Goal: Information Seeking & Learning: Learn about a topic

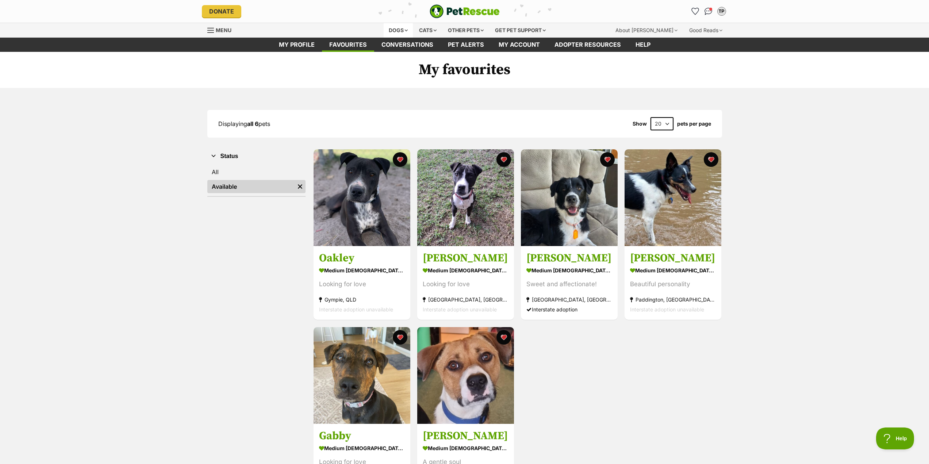
click at [397, 27] on div "Dogs" at bounding box center [398, 30] width 29 height 15
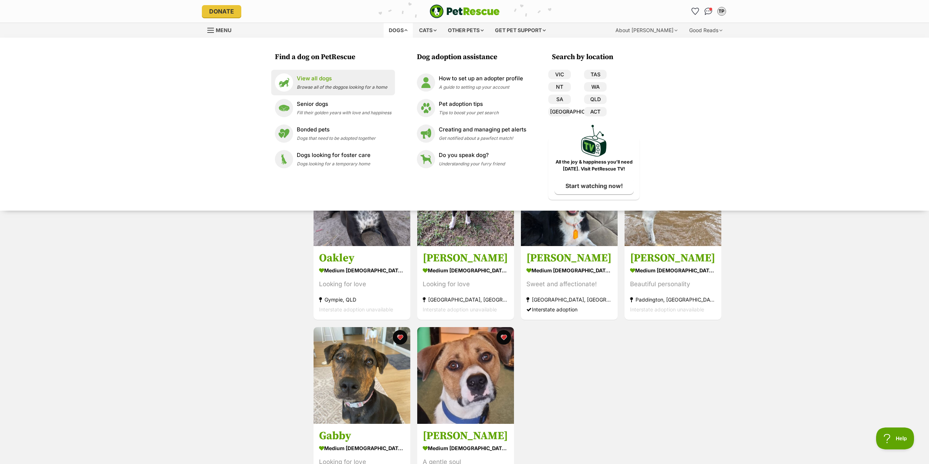
click at [331, 85] on span "Browse all of the doggos looking for a home" at bounding box center [342, 86] width 91 height 5
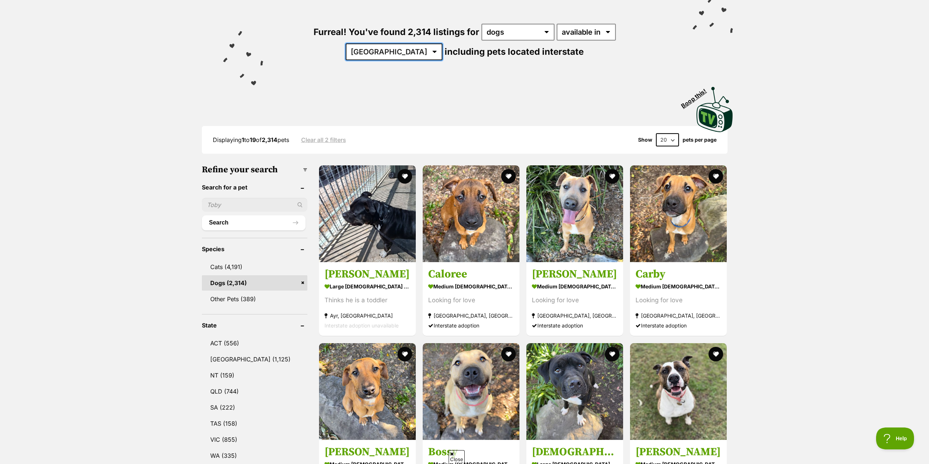
click at [443, 43] on select "[GEOGRAPHIC_DATA] [GEOGRAPHIC_DATA] [GEOGRAPHIC_DATA] [GEOGRAPHIC_DATA] [GEOGRA…" at bounding box center [394, 51] width 97 height 17
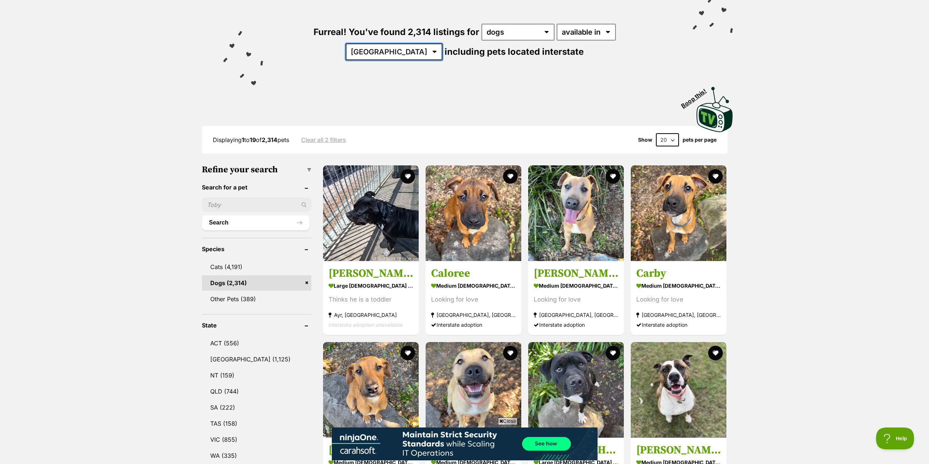
select select "QLD"
click at [443, 43] on select "Australia ACT NSW NT QLD SA TAS VIC WA" at bounding box center [394, 51] width 97 height 17
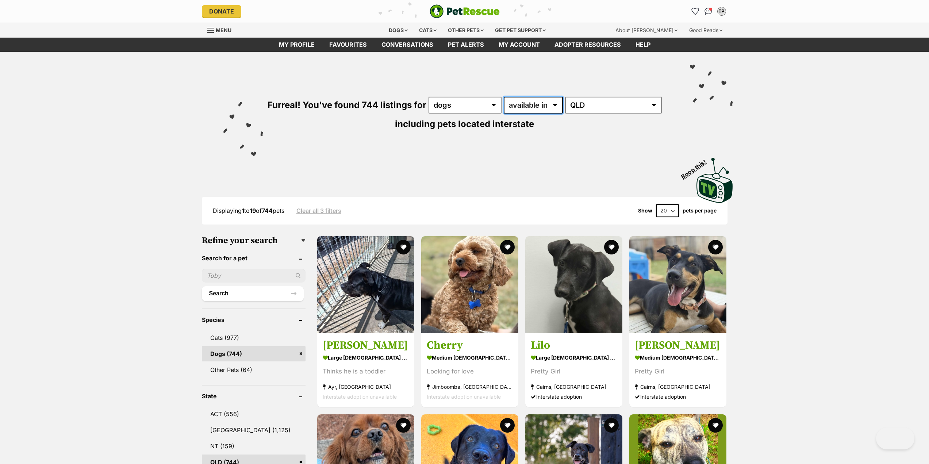
click at [558, 107] on select "available in located in" at bounding box center [533, 105] width 59 height 17
select select "disabled"
click at [504, 97] on select "available in located in" at bounding box center [533, 105] width 59 height 17
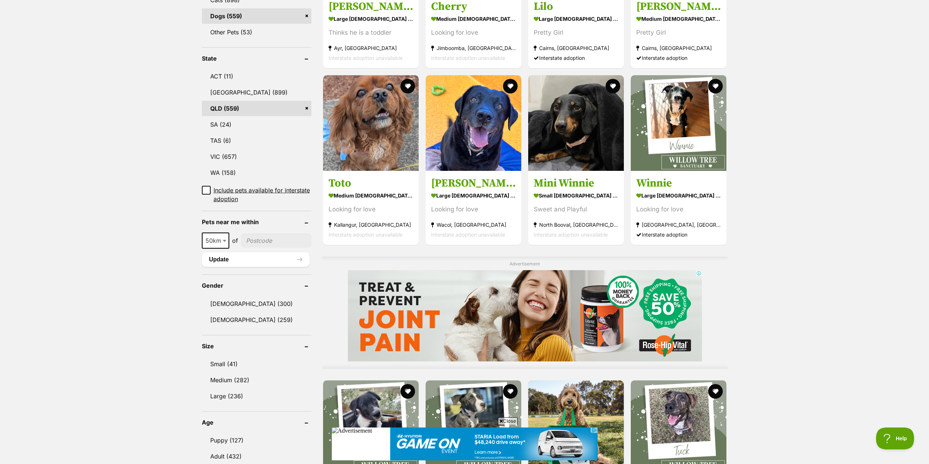
scroll to position [329, 0]
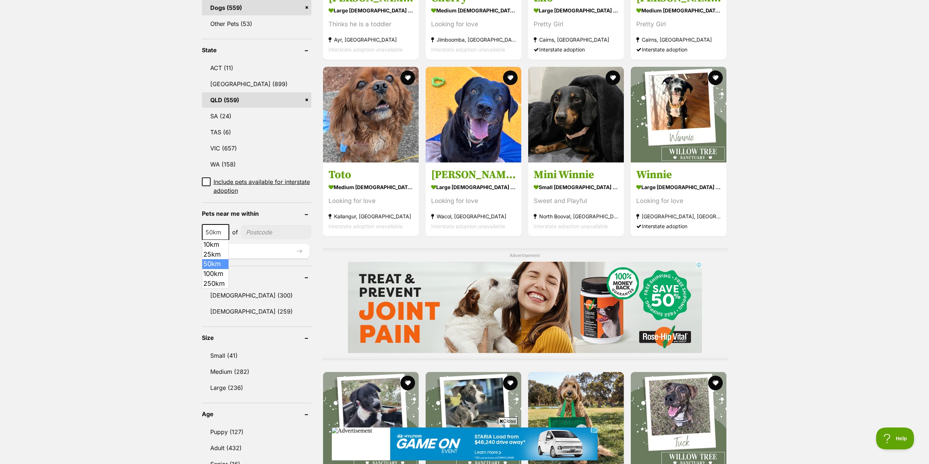
click at [225, 232] on b at bounding box center [225, 233] width 4 height 2
select select "100"
click at [291, 232] on input"] "postcode" at bounding box center [278, 232] width 68 height 14
type input"] "4000"
click at [273, 255] on button "Update" at bounding box center [256, 251] width 108 height 15
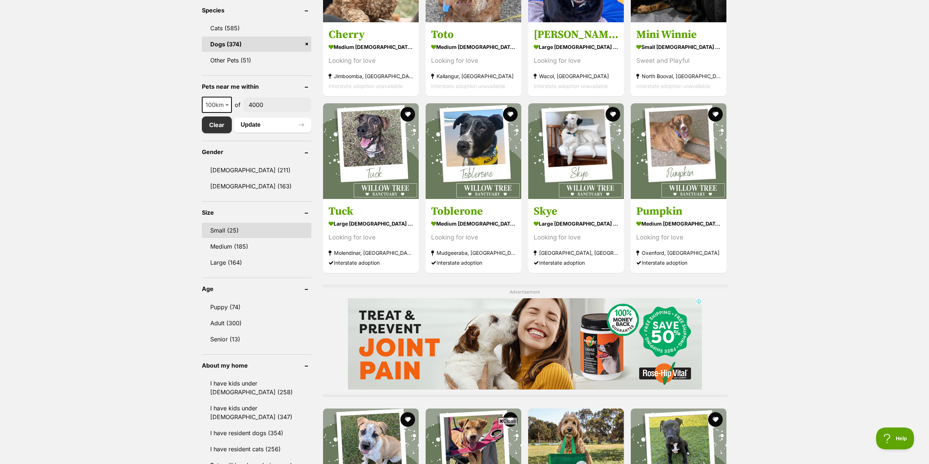
click at [234, 232] on link "Small (25)" at bounding box center [257, 230] width 110 height 15
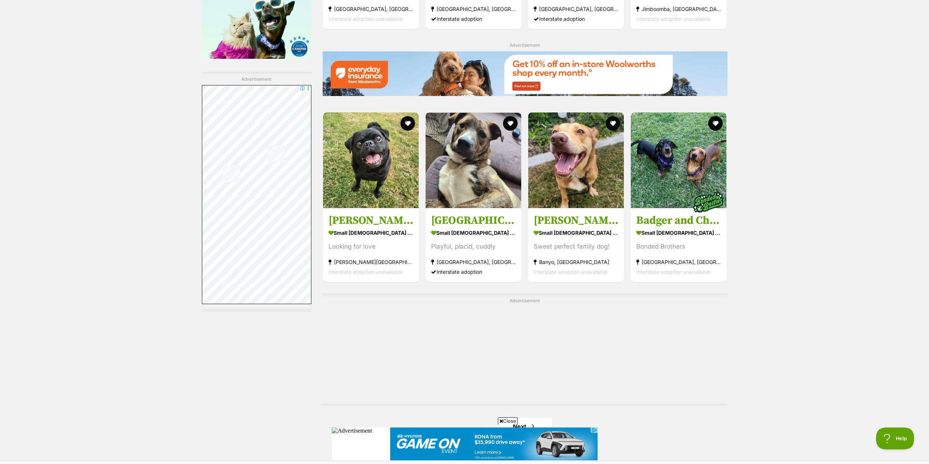
scroll to position [986, 0]
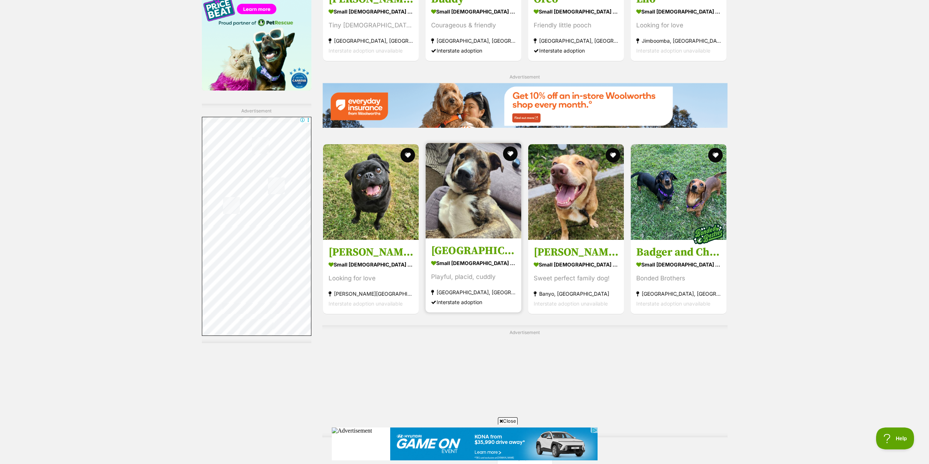
click at [460, 205] on img at bounding box center [474, 191] width 96 height 96
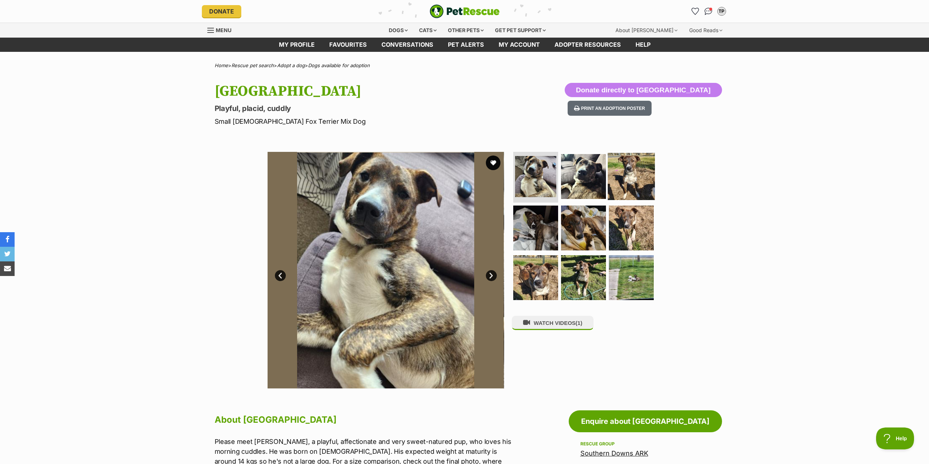
click at [634, 179] on img at bounding box center [631, 176] width 47 height 47
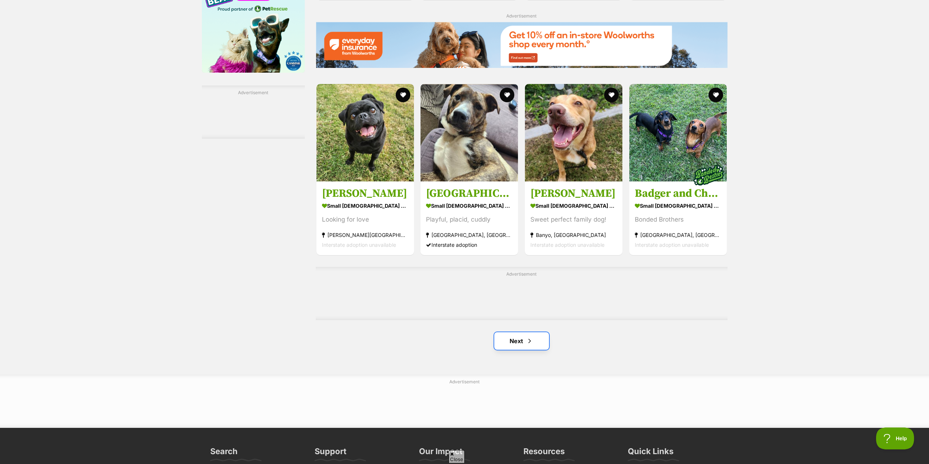
click at [533, 337] on span "Next page" at bounding box center [529, 341] width 7 height 9
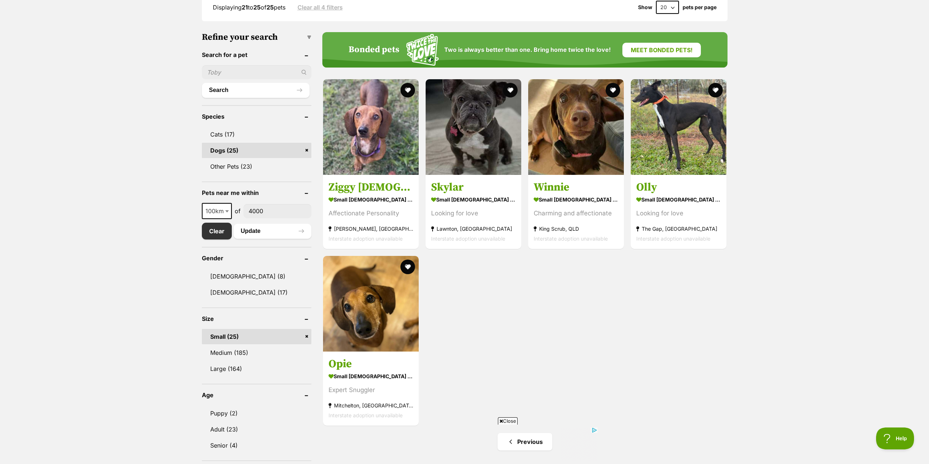
scroll to position [219, 0]
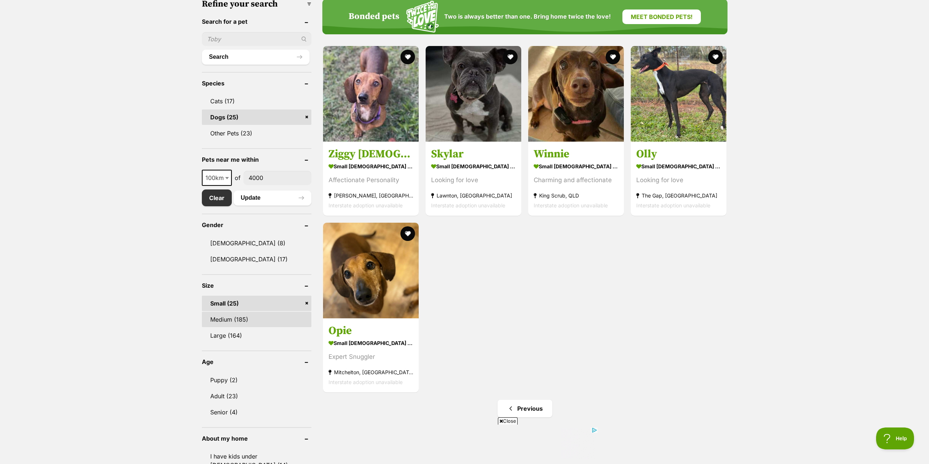
click at [237, 317] on link "Medium (185)" at bounding box center [257, 319] width 110 height 15
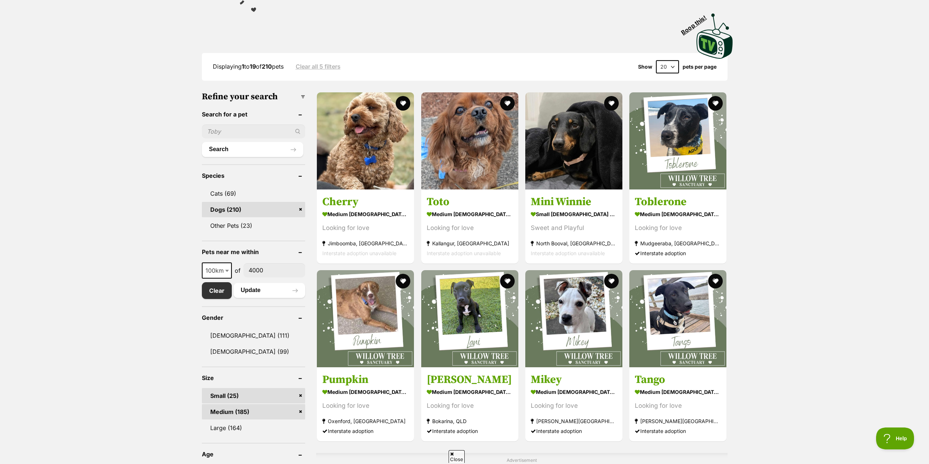
scroll to position [219, 0]
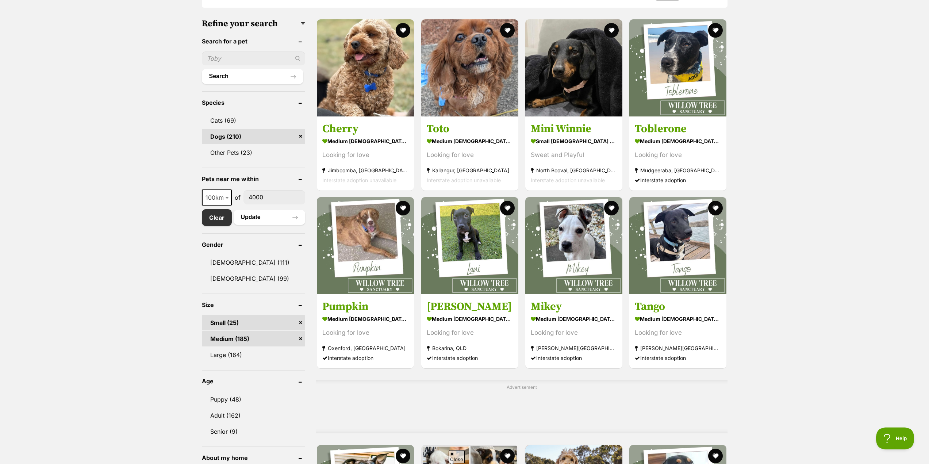
click at [246, 319] on link "Small (25)" at bounding box center [254, 322] width 104 height 15
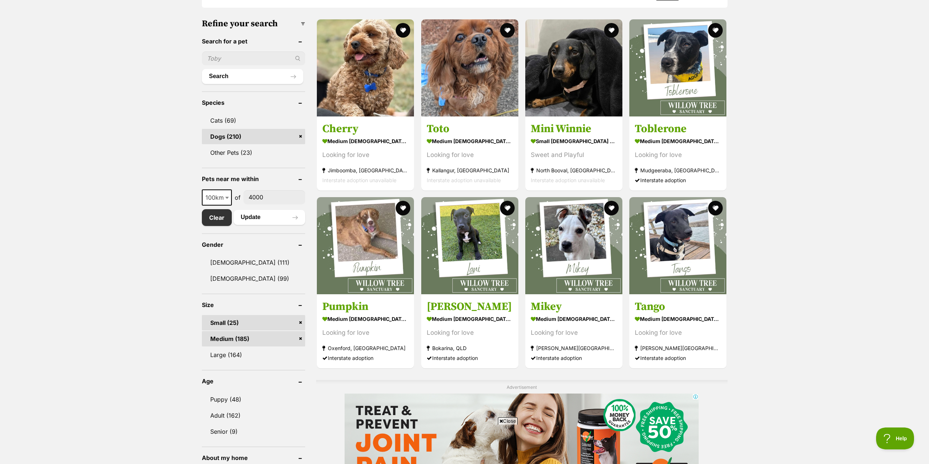
scroll to position [0, 0]
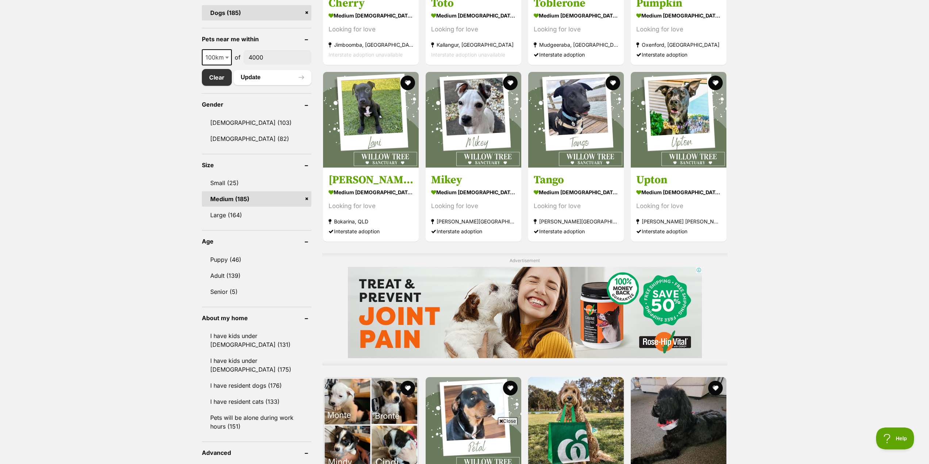
scroll to position [329, 0]
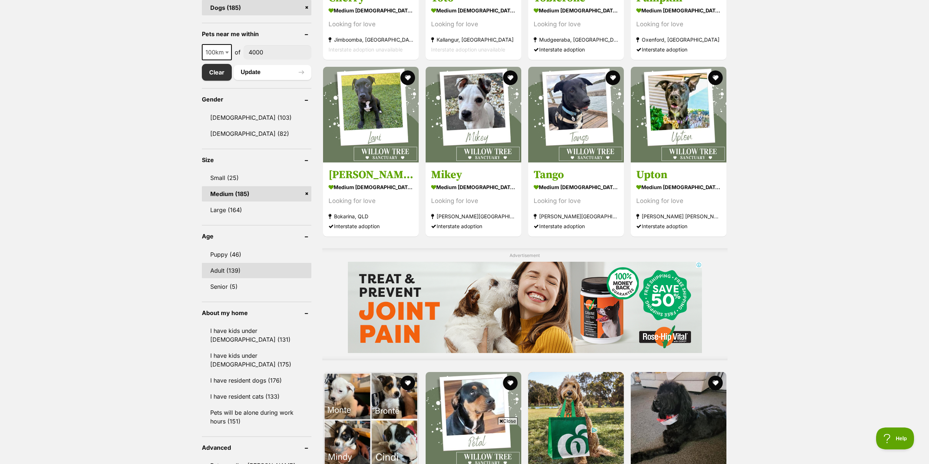
click at [243, 267] on link "Adult (139)" at bounding box center [257, 270] width 110 height 15
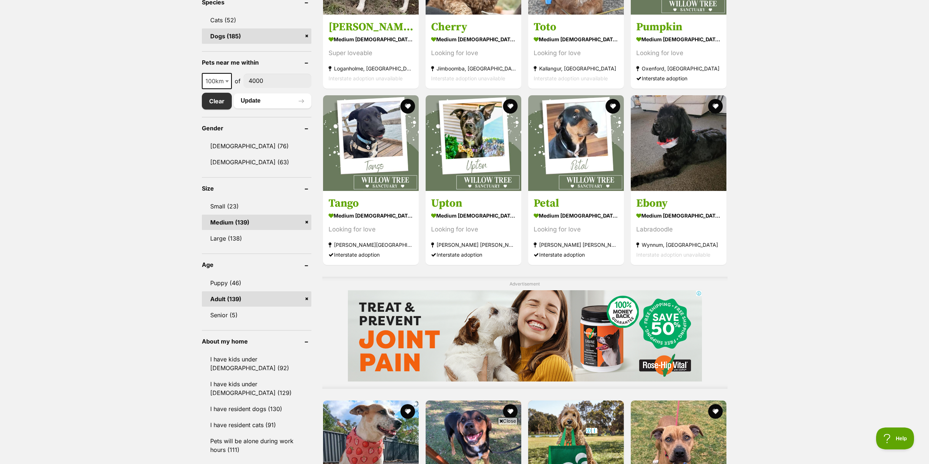
scroll to position [365, 0]
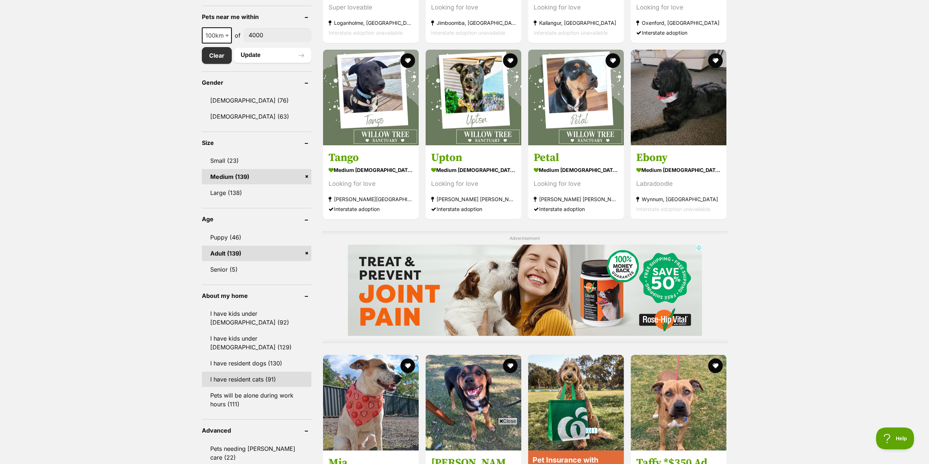
click at [249, 372] on link "I have resident cats (91)" at bounding box center [257, 379] width 110 height 15
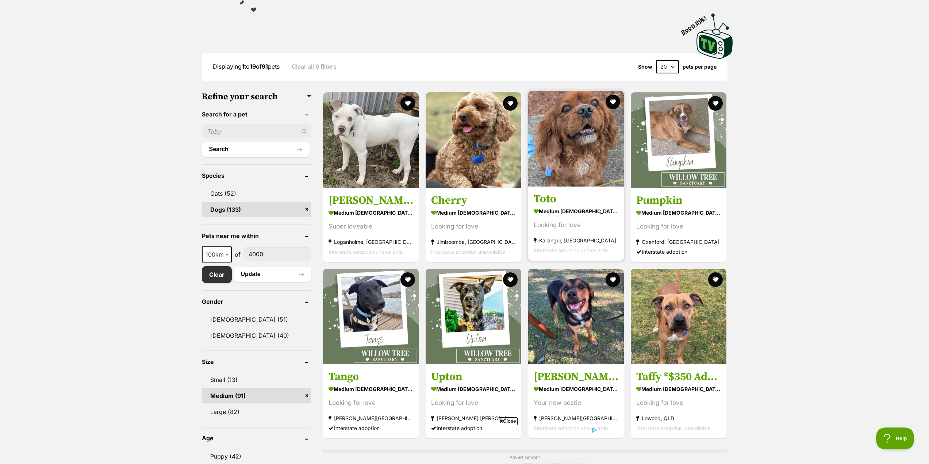
click at [599, 157] on img at bounding box center [576, 139] width 96 height 96
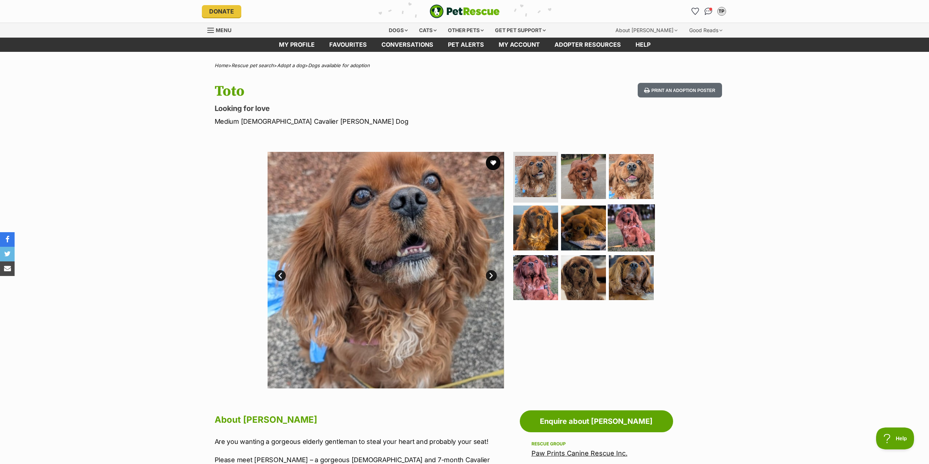
click at [641, 218] on img at bounding box center [631, 228] width 47 height 47
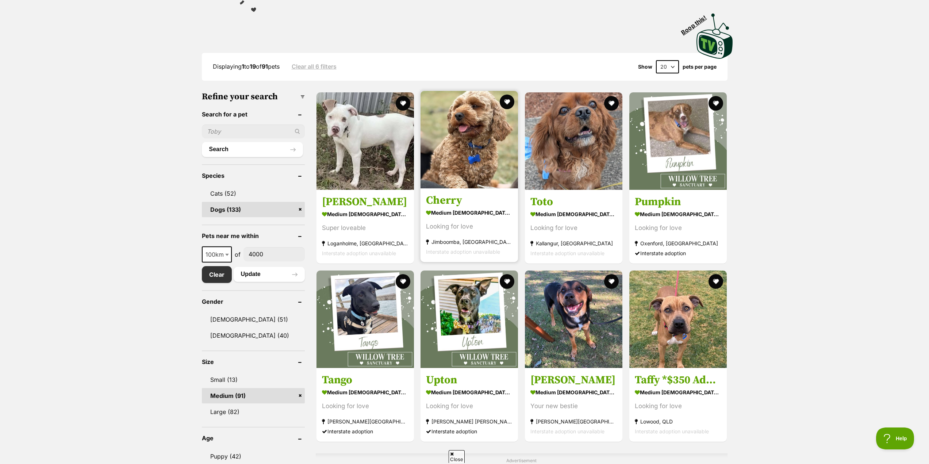
click at [461, 157] on img at bounding box center [470, 140] width 98 height 98
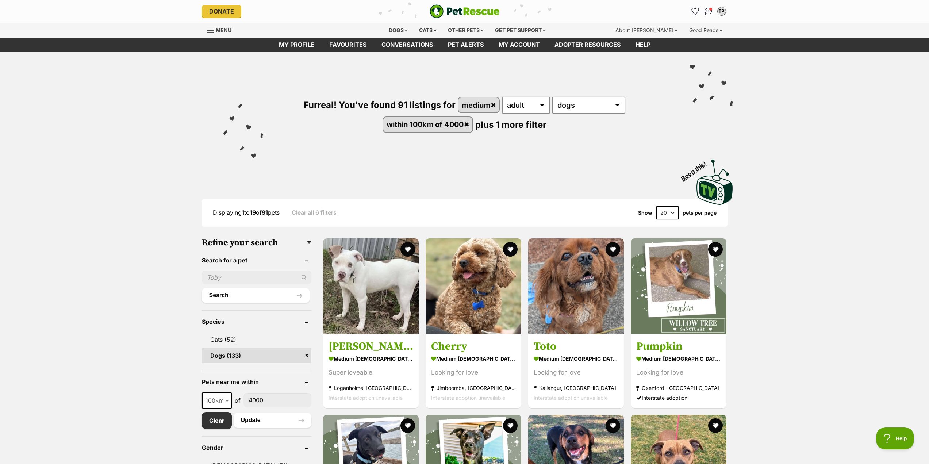
click at [672, 211] on select "20 40 60" at bounding box center [667, 212] width 23 height 13
select select "60"
click at [656, 206] on select "20 40 60" at bounding box center [667, 212] width 23 height 13
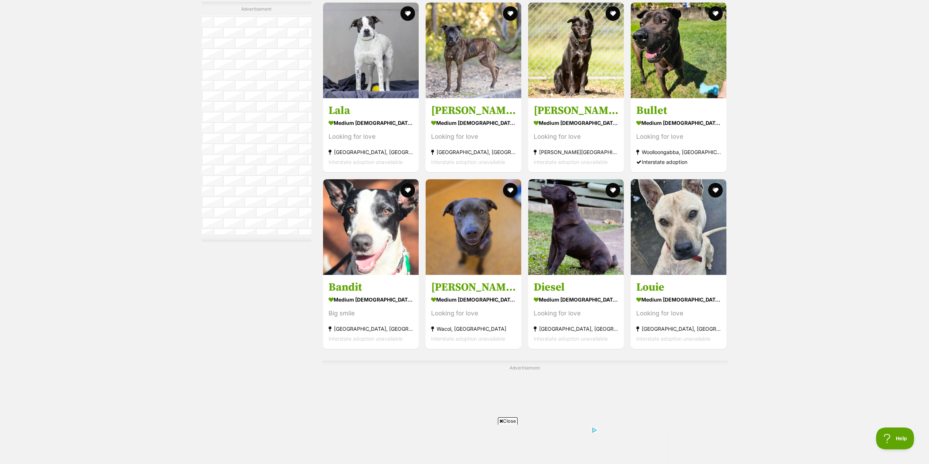
scroll to position [1488, 0]
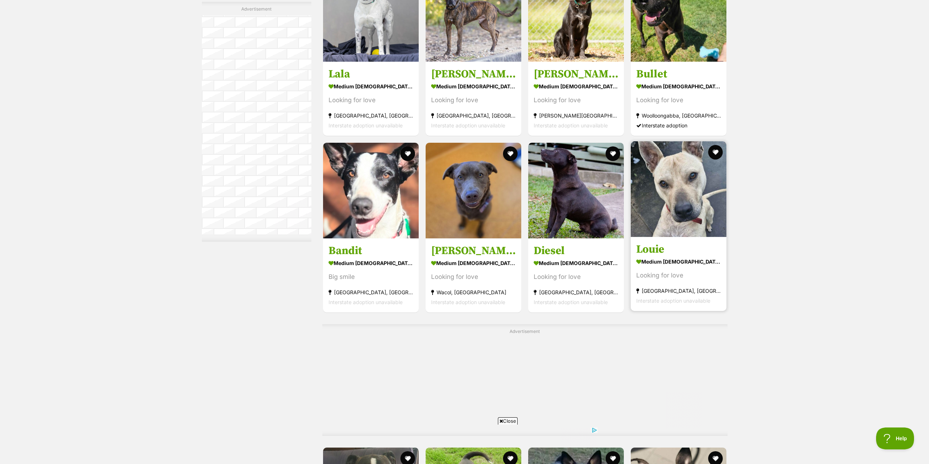
click at [667, 196] on img at bounding box center [679, 189] width 96 height 96
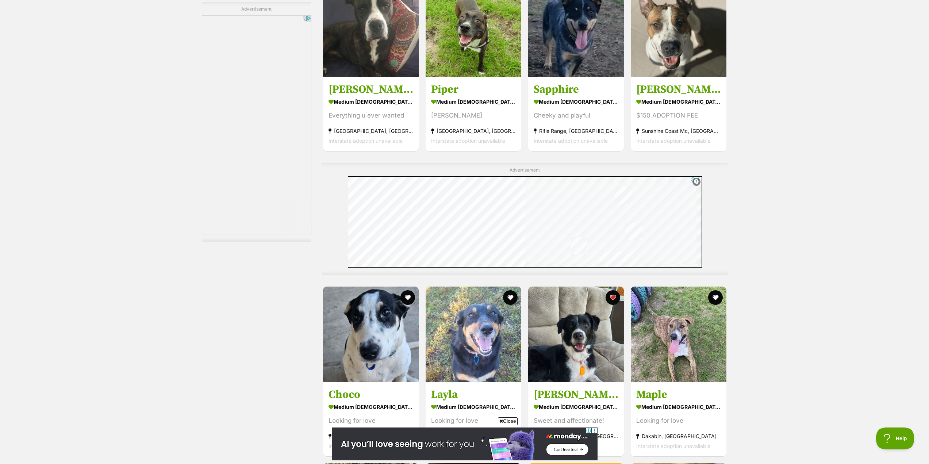
scroll to position [2036, 0]
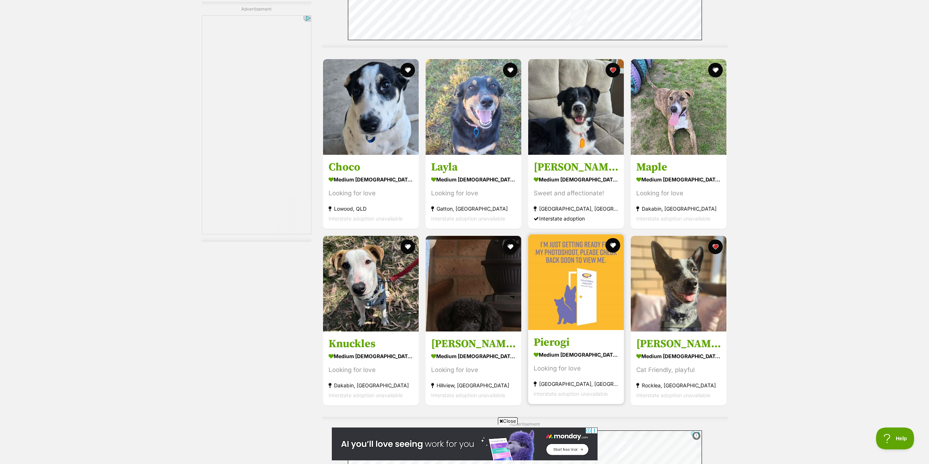
click at [603, 291] on img at bounding box center [576, 282] width 96 height 96
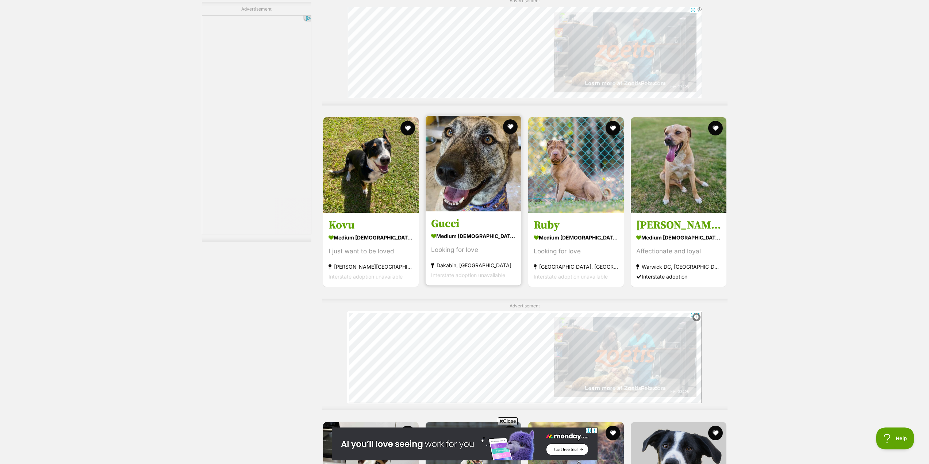
click at [474, 182] on img at bounding box center [474, 164] width 96 height 96
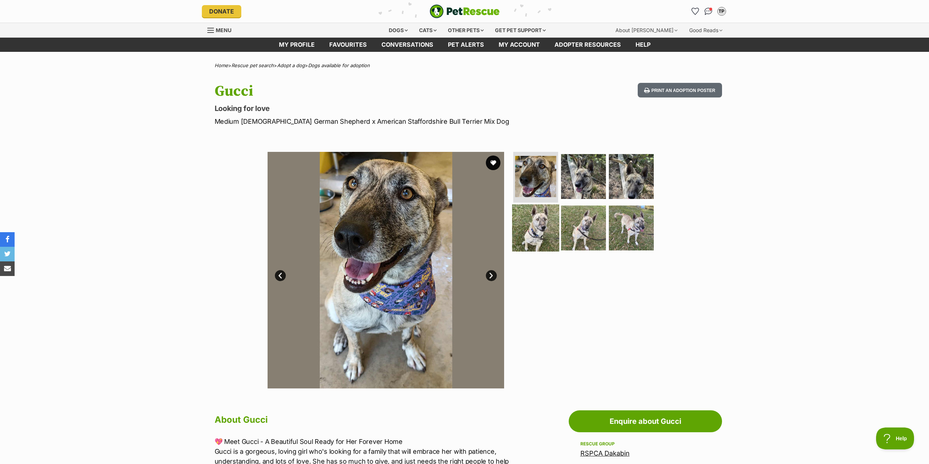
click at [546, 227] on img at bounding box center [535, 228] width 47 height 47
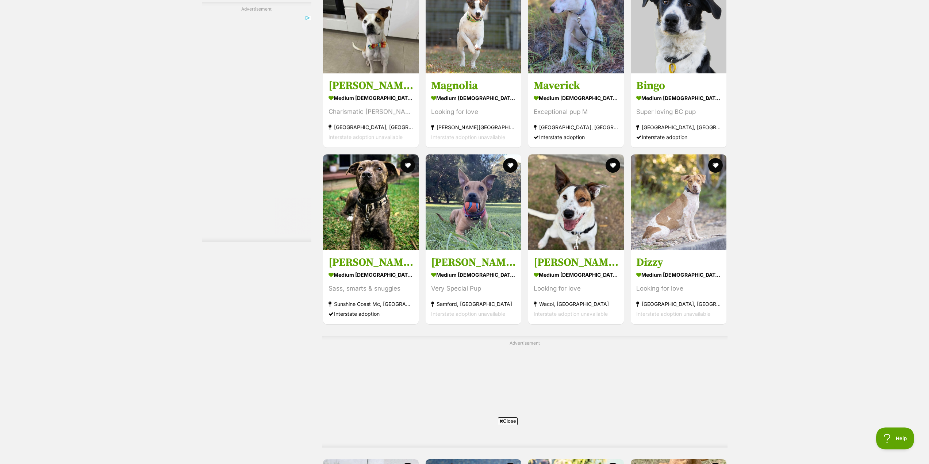
scroll to position [3059, 0]
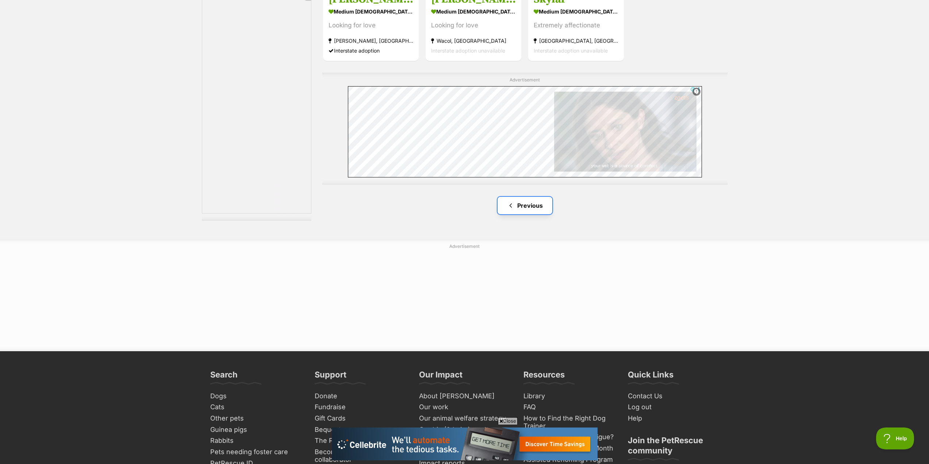
click at [524, 202] on link "Previous" at bounding box center [525, 206] width 55 height 18
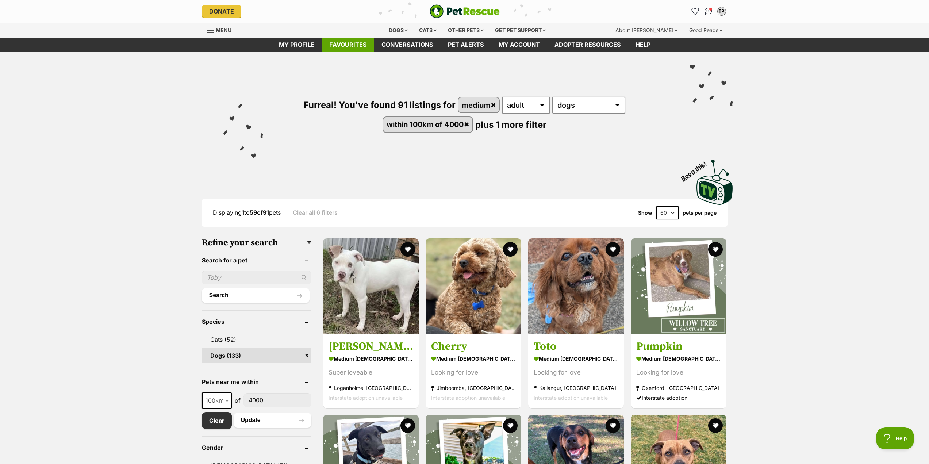
click at [351, 41] on link "Favourites" at bounding box center [348, 45] width 52 height 14
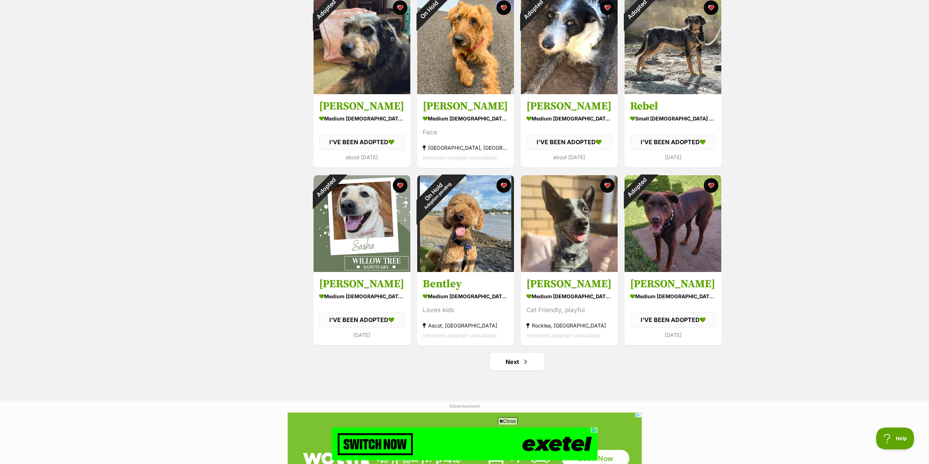
scroll to position [694, 0]
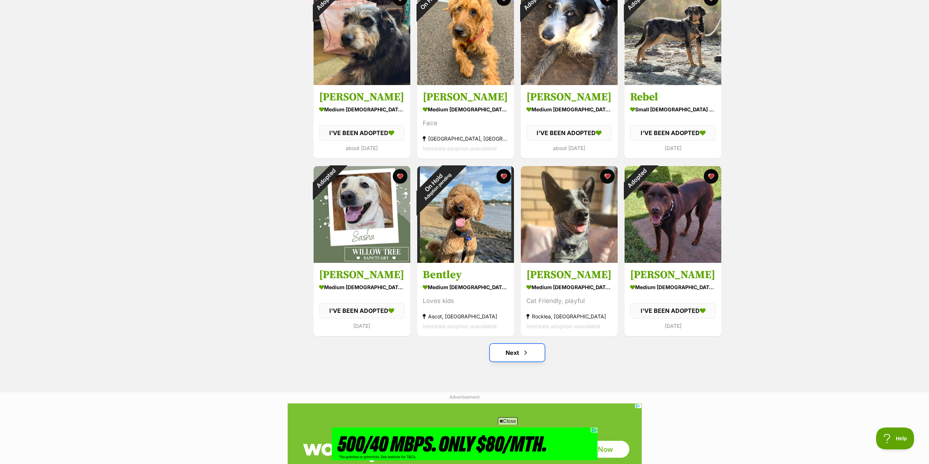
click at [519, 356] on link "Next" at bounding box center [517, 353] width 55 height 18
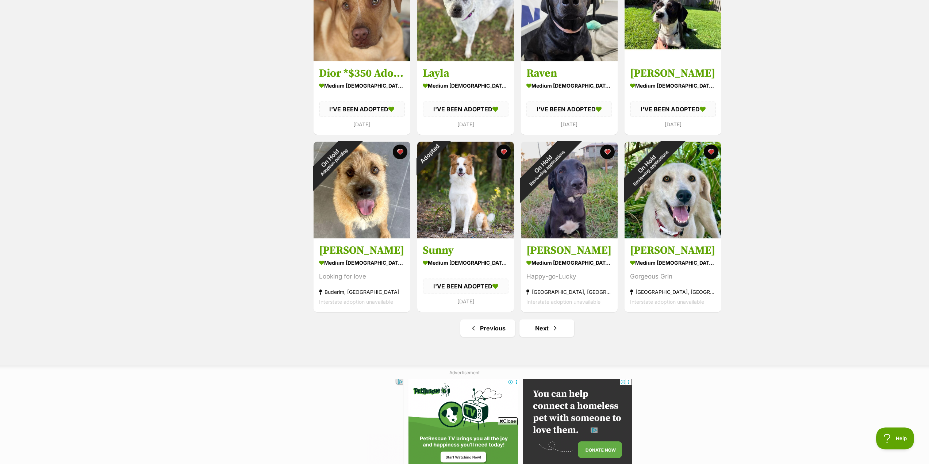
scroll to position [730, 0]
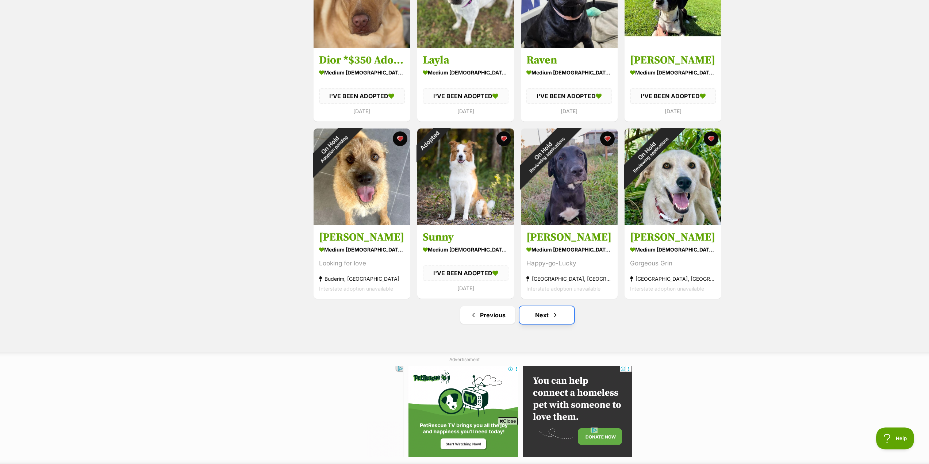
click at [559, 313] on span "Next page" at bounding box center [555, 315] width 7 height 9
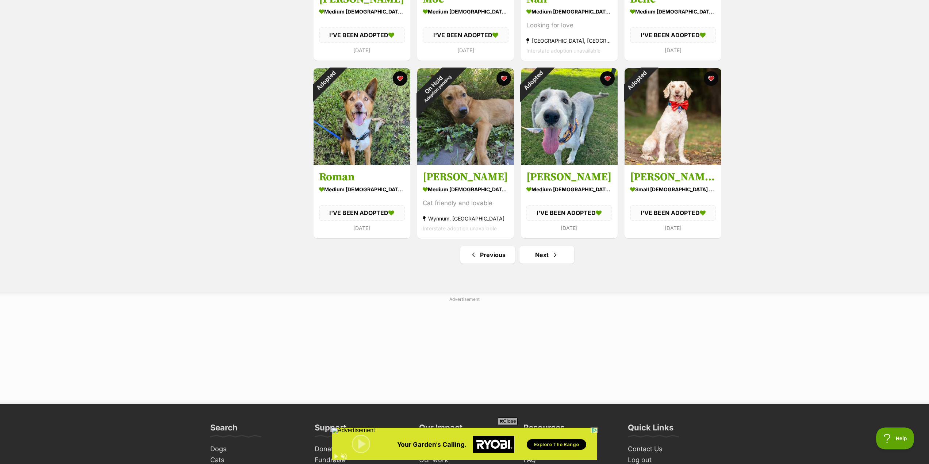
scroll to position [803, 0]
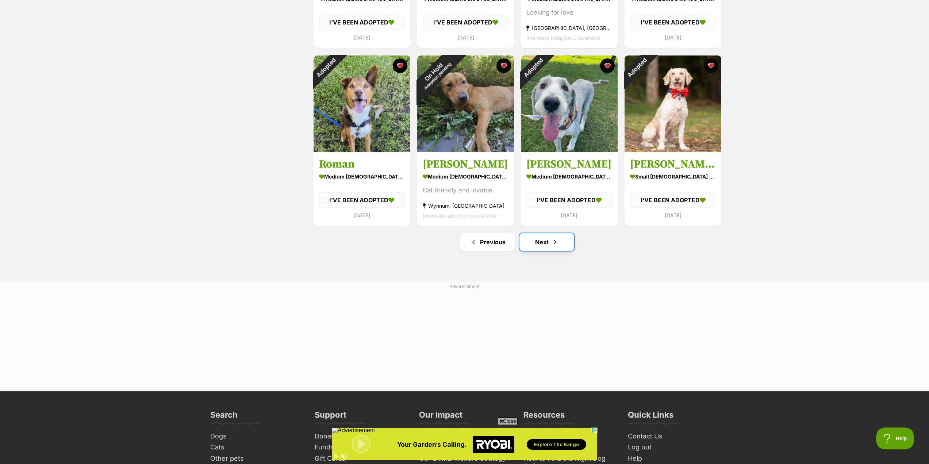
click at [553, 243] on span "Next page" at bounding box center [555, 242] width 7 height 9
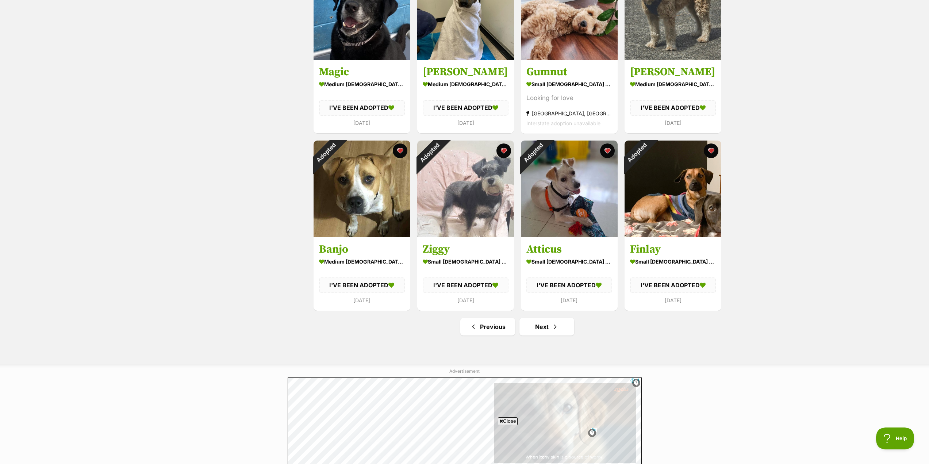
scroll to position [767, 0]
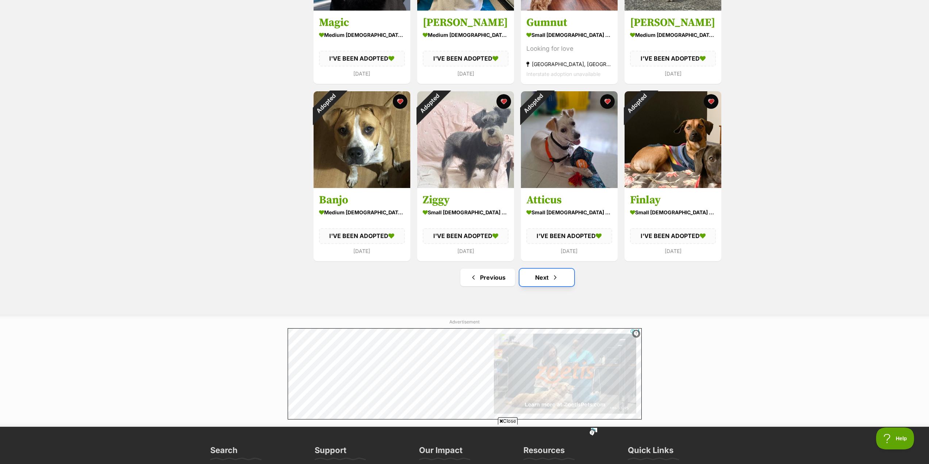
click at [555, 280] on span "Next page" at bounding box center [555, 277] width 7 height 9
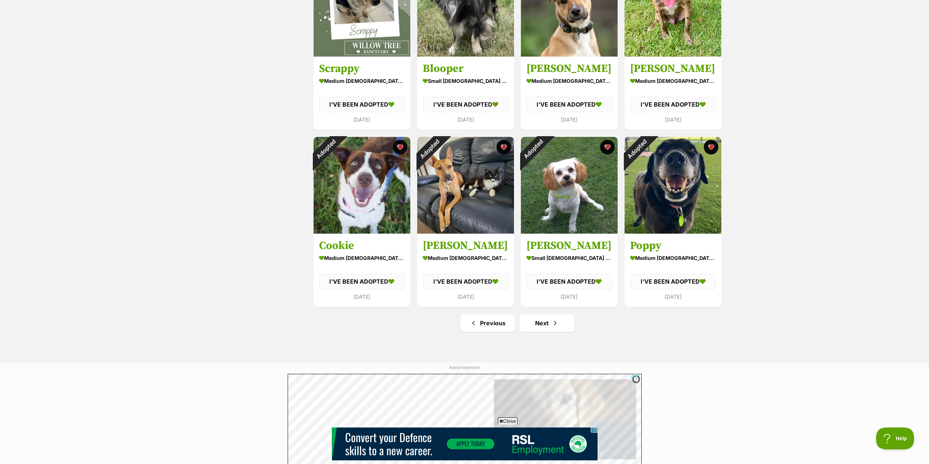
scroll to position [730, 0]
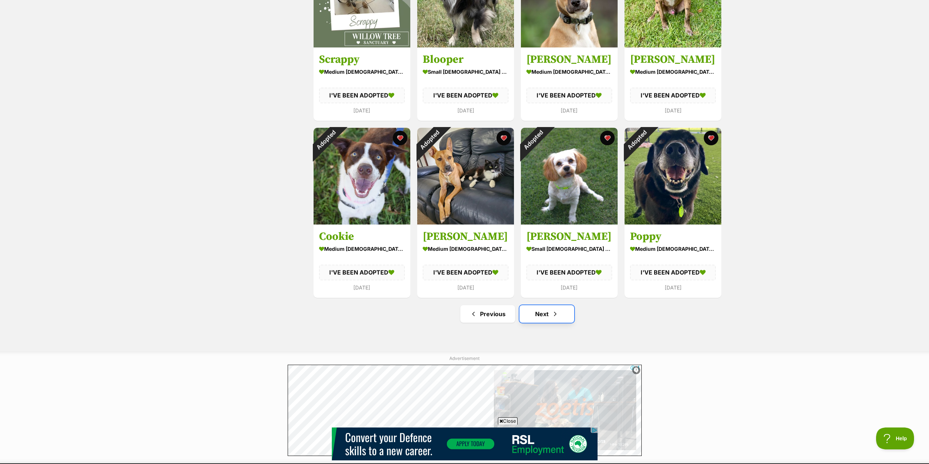
click at [558, 312] on span "Next page" at bounding box center [555, 314] width 7 height 9
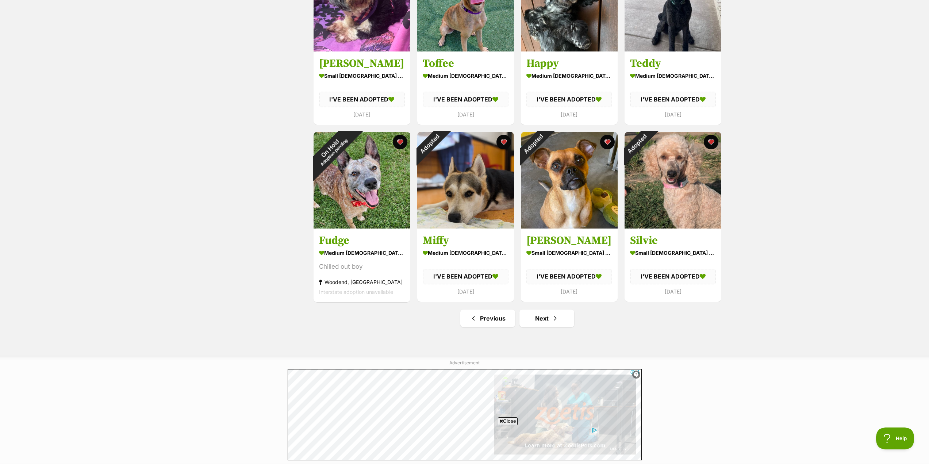
scroll to position [730, 0]
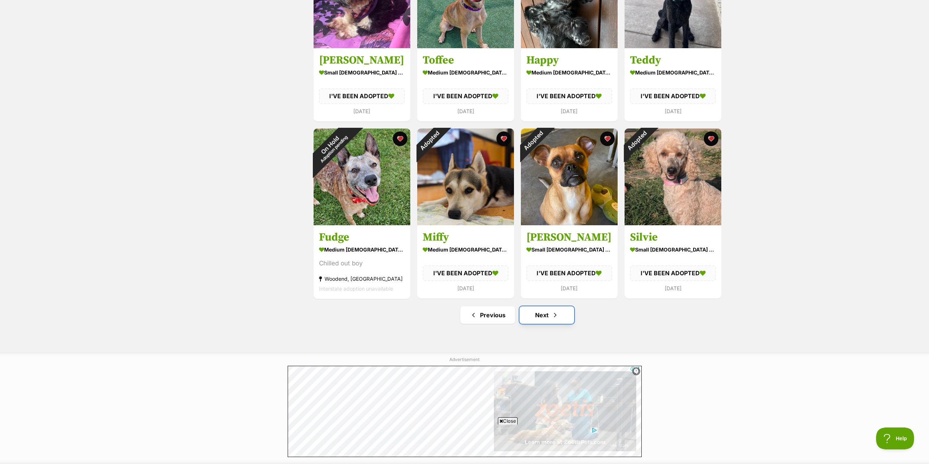
click at [555, 309] on link "Next" at bounding box center [547, 315] width 55 height 18
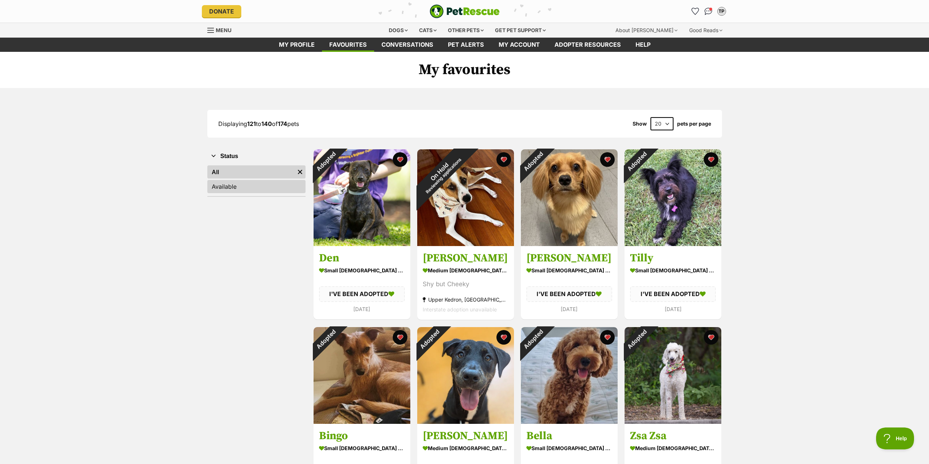
click at [243, 185] on link "Available" at bounding box center [256, 186] width 98 height 13
